Goal: Navigation & Orientation: Find specific page/section

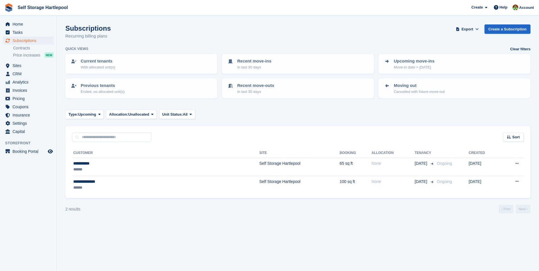
click at [149, 30] on div "Subscriptions Recurring billing plans Export Export Subscriptions Export a CSV …" at bounding box center [297, 35] width 465 height 22
click at [17, 73] on span "CRM" at bounding box center [30, 74] width 34 height 8
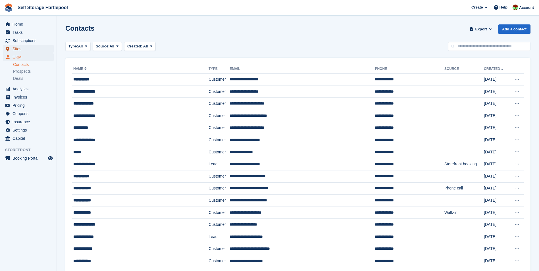
click at [18, 48] on span "Sites" at bounding box center [30, 49] width 34 height 8
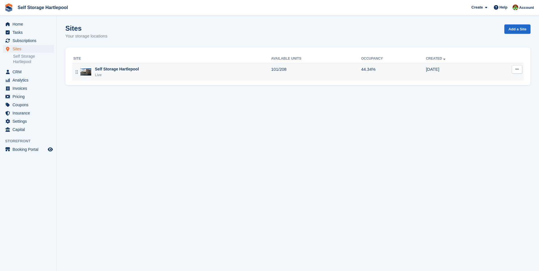
click at [136, 69] on div "Self Storage Hartlepool" at bounding box center [117, 69] width 44 height 6
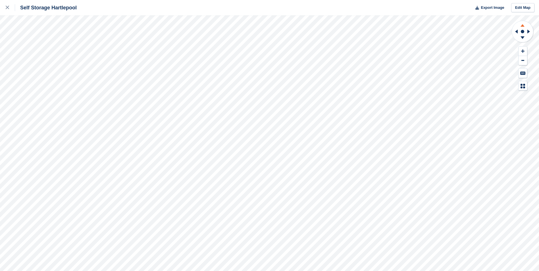
click at [521, 26] on icon at bounding box center [522, 24] width 15 height 7
drag, startPoint x: 521, startPoint y: 26, endPoint x: 525, endPoint y: 39, distance: 13.8
click at [525, 39] on icon at bounding box center [522, 38] width 15 height 7
click at [524, 39] on icon at bounding box center [522, 38] width 15 height 7
